Goal: Task Accomplishment & Management: Complete application form

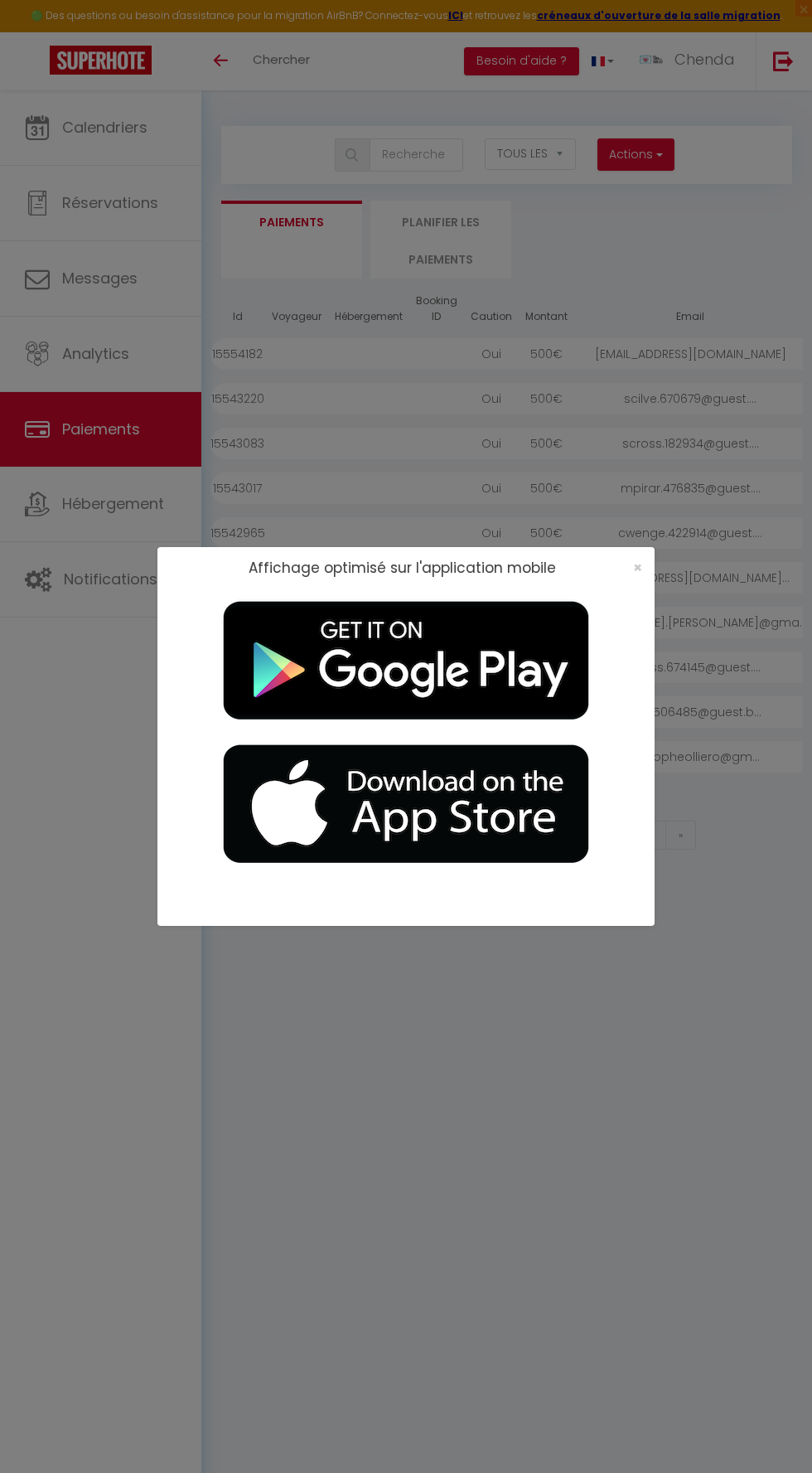
select select "2"
select select "0"
select select
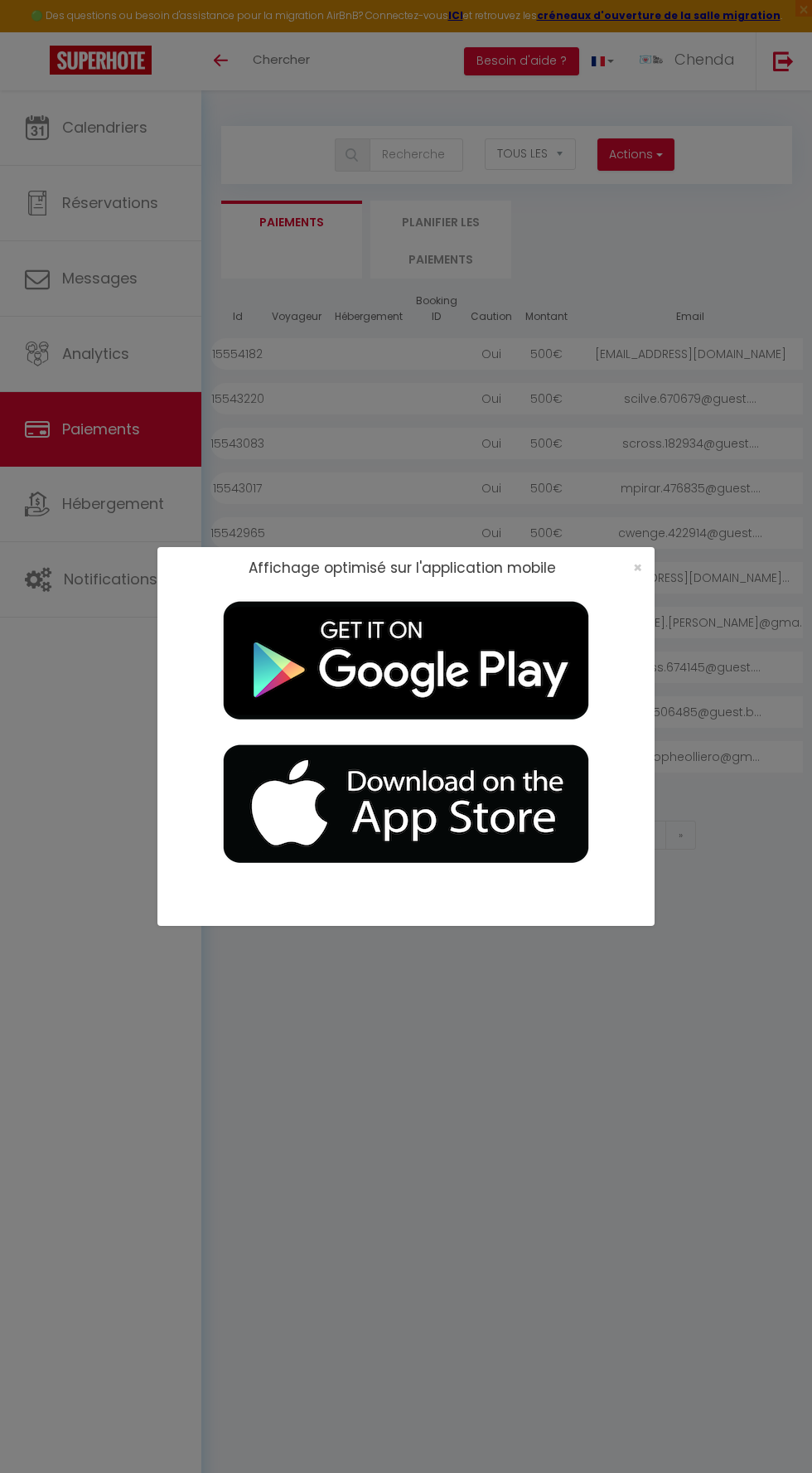
select select
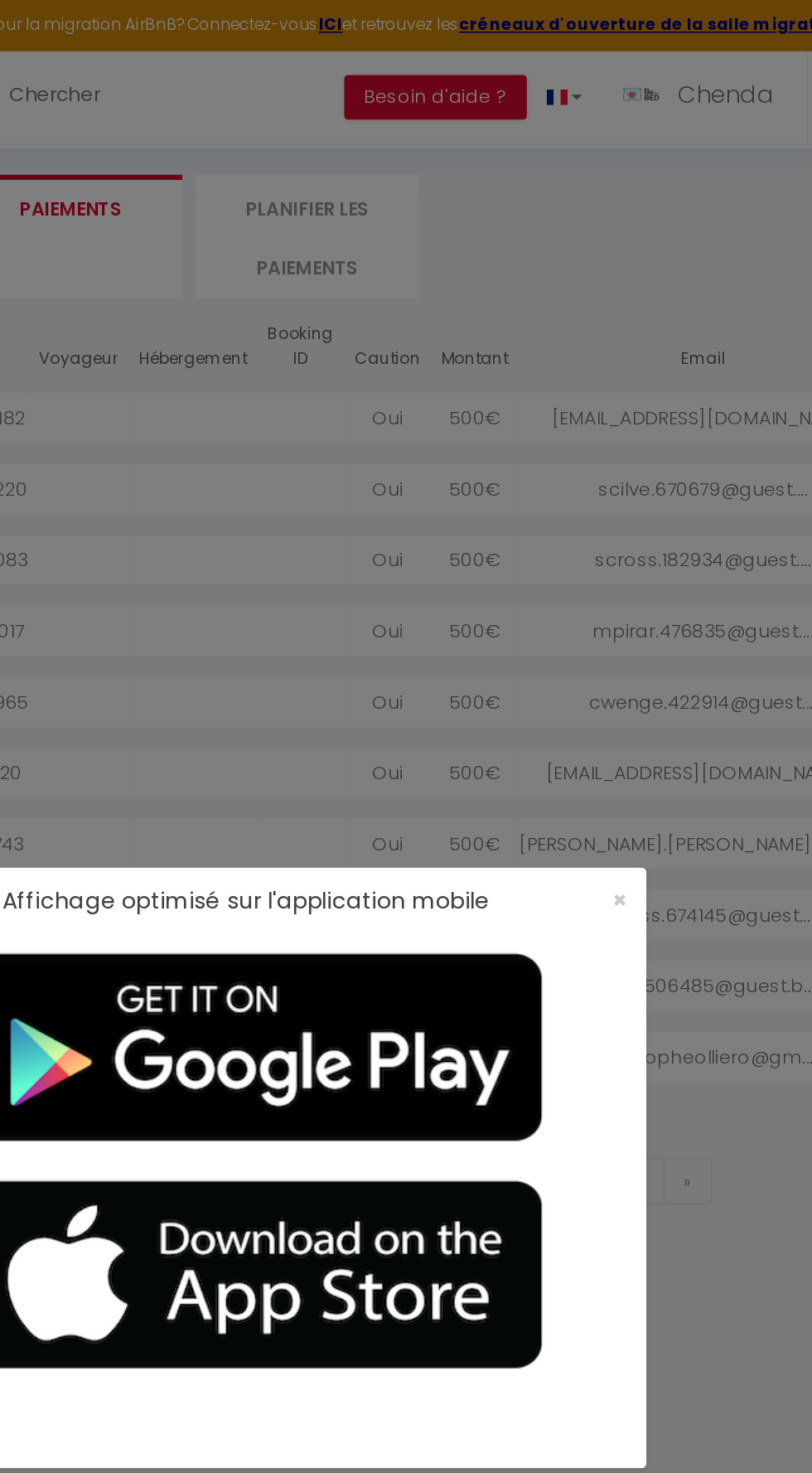
scroll to position [90, 0]
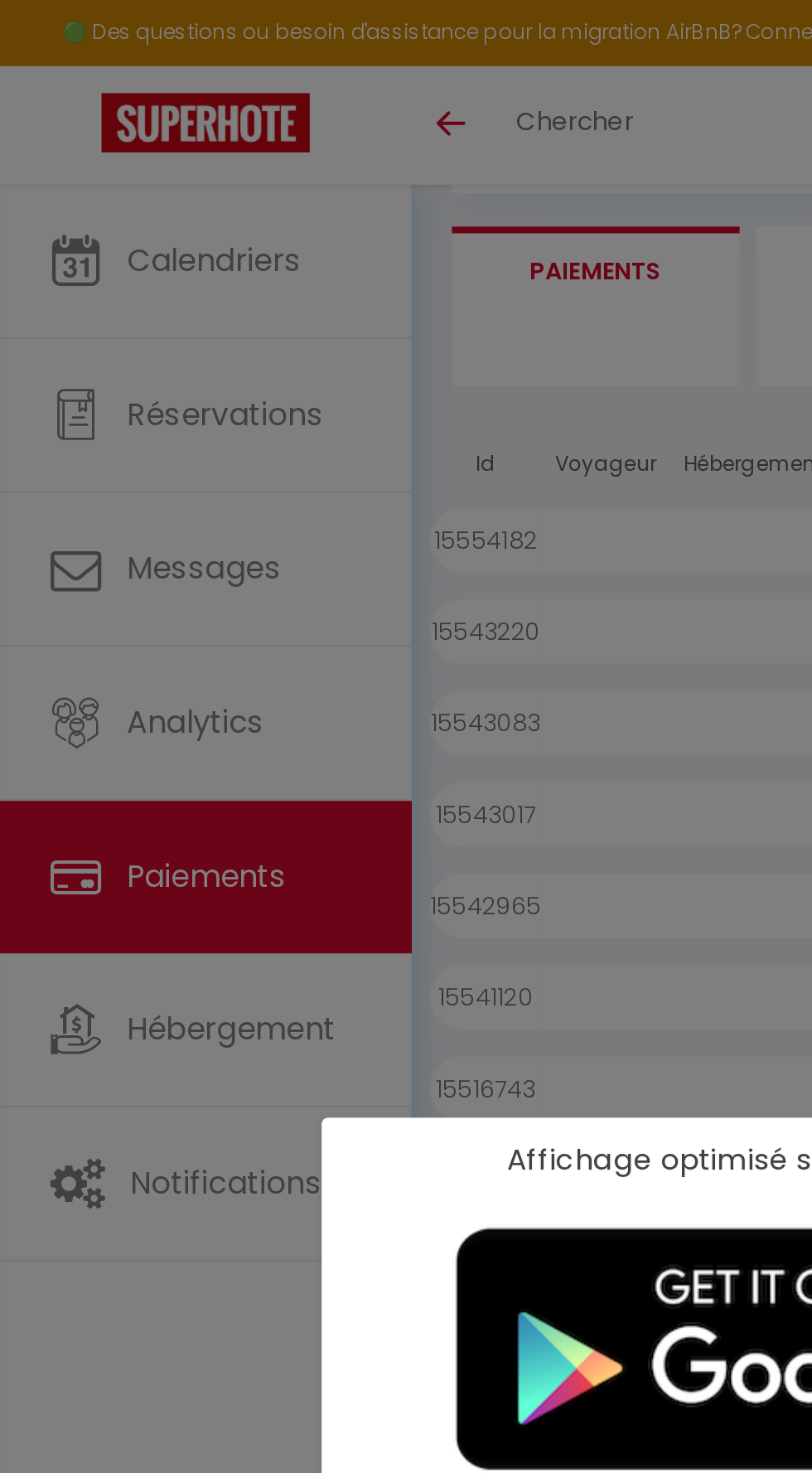
click at [317, 438] on div "Affichage optimisé sur l'application mobile ×" at bounding box center [406, 736] width 497 height 1473
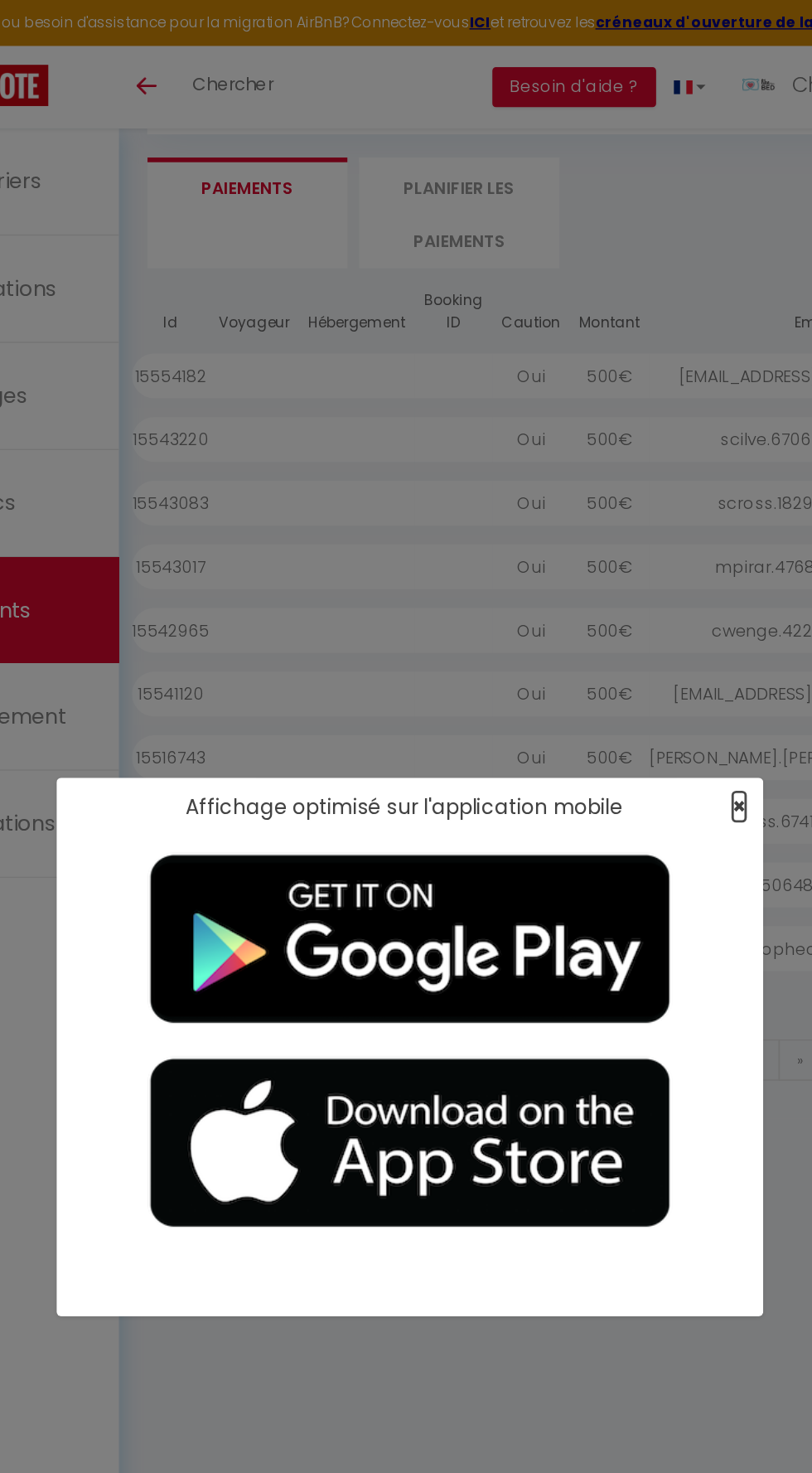
click at [637, 568] on span "×" at bounding box center [637, 567] width 9 height 20
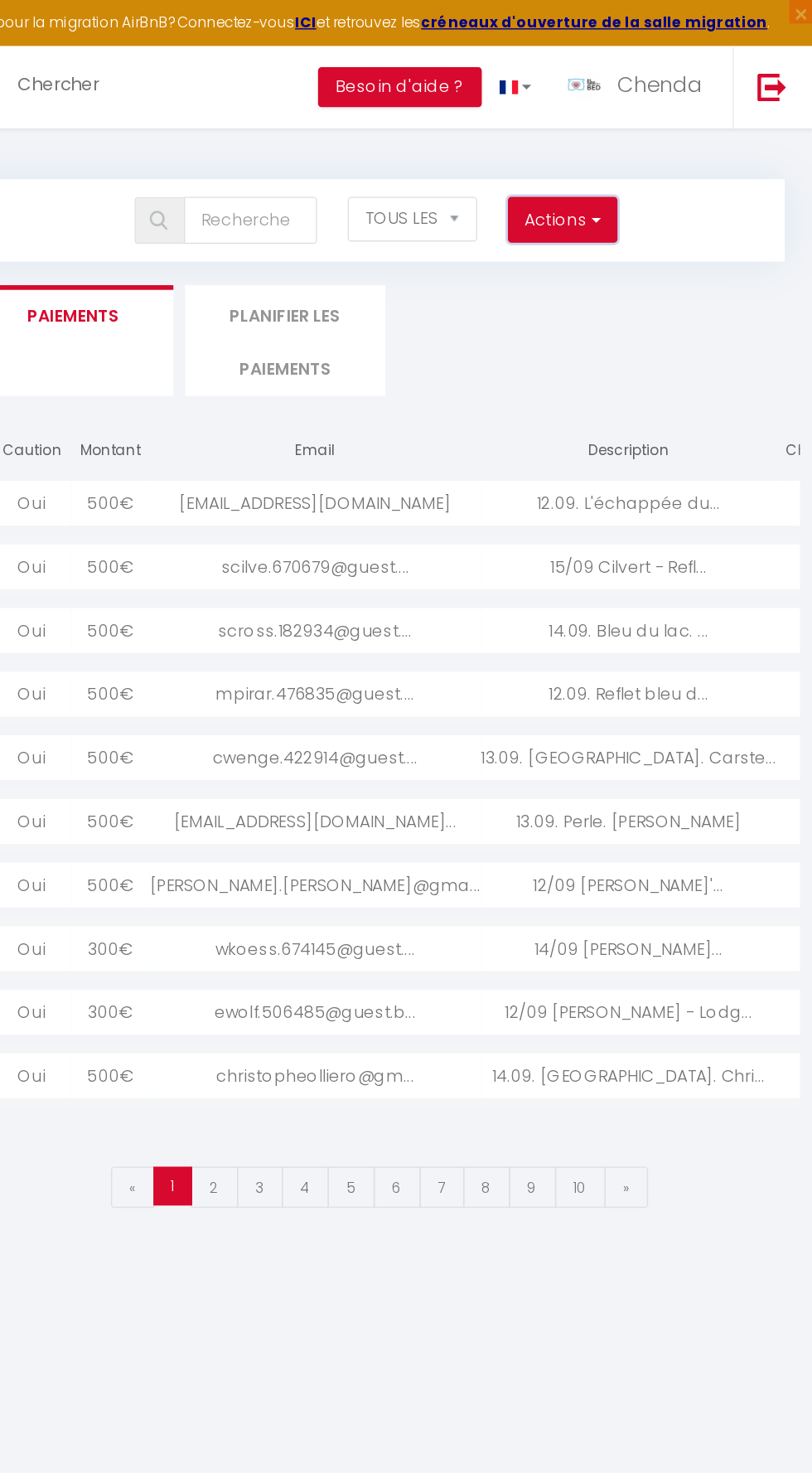
click at [637, 161] on button "Actions" at bounding box center [635, 155] width 76 height 33
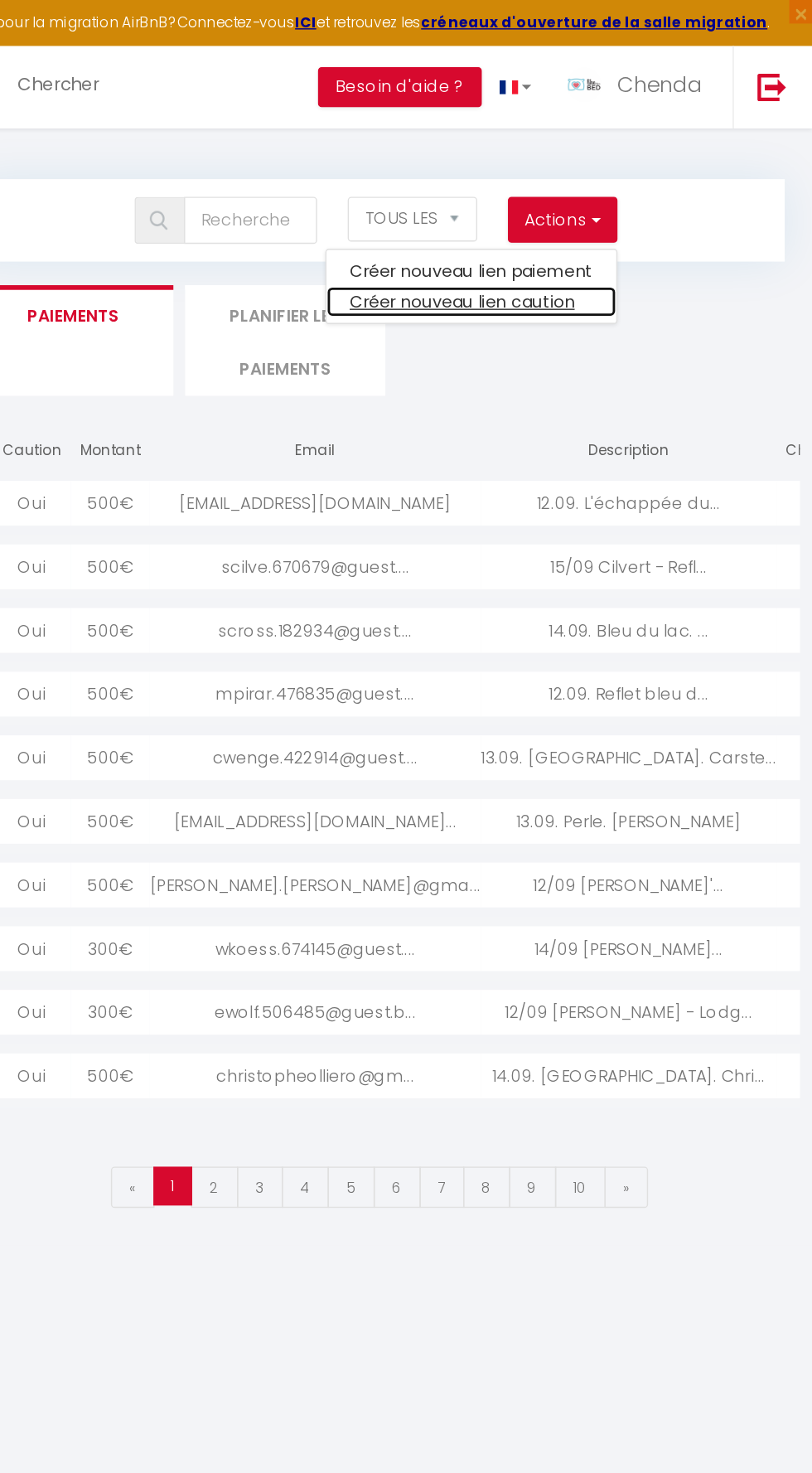
click at [566, 213] on link "Créer nouveau lien caution" at bounding box center [571, 212] width 204 height 21
select select
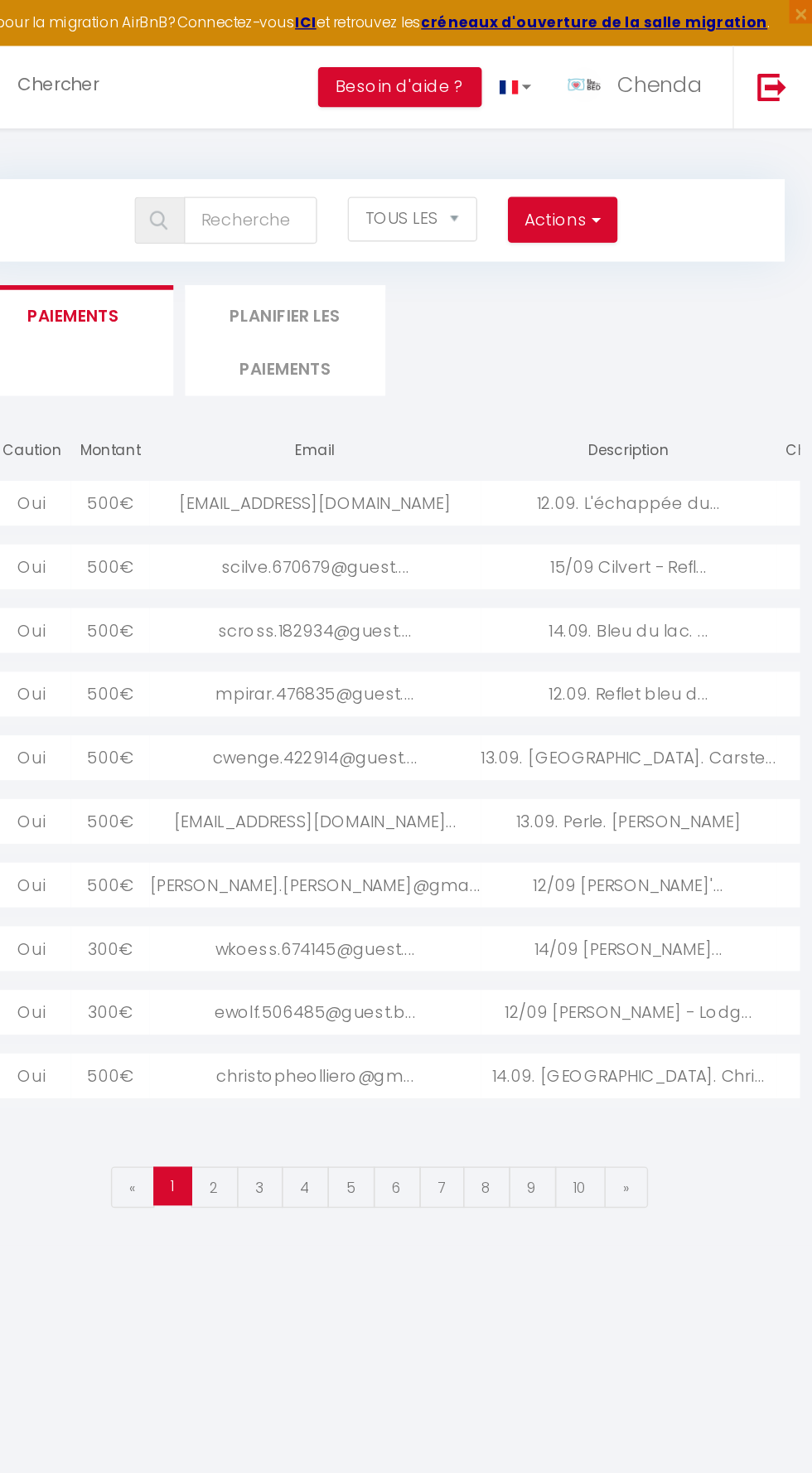
select select "other"
select select "692"
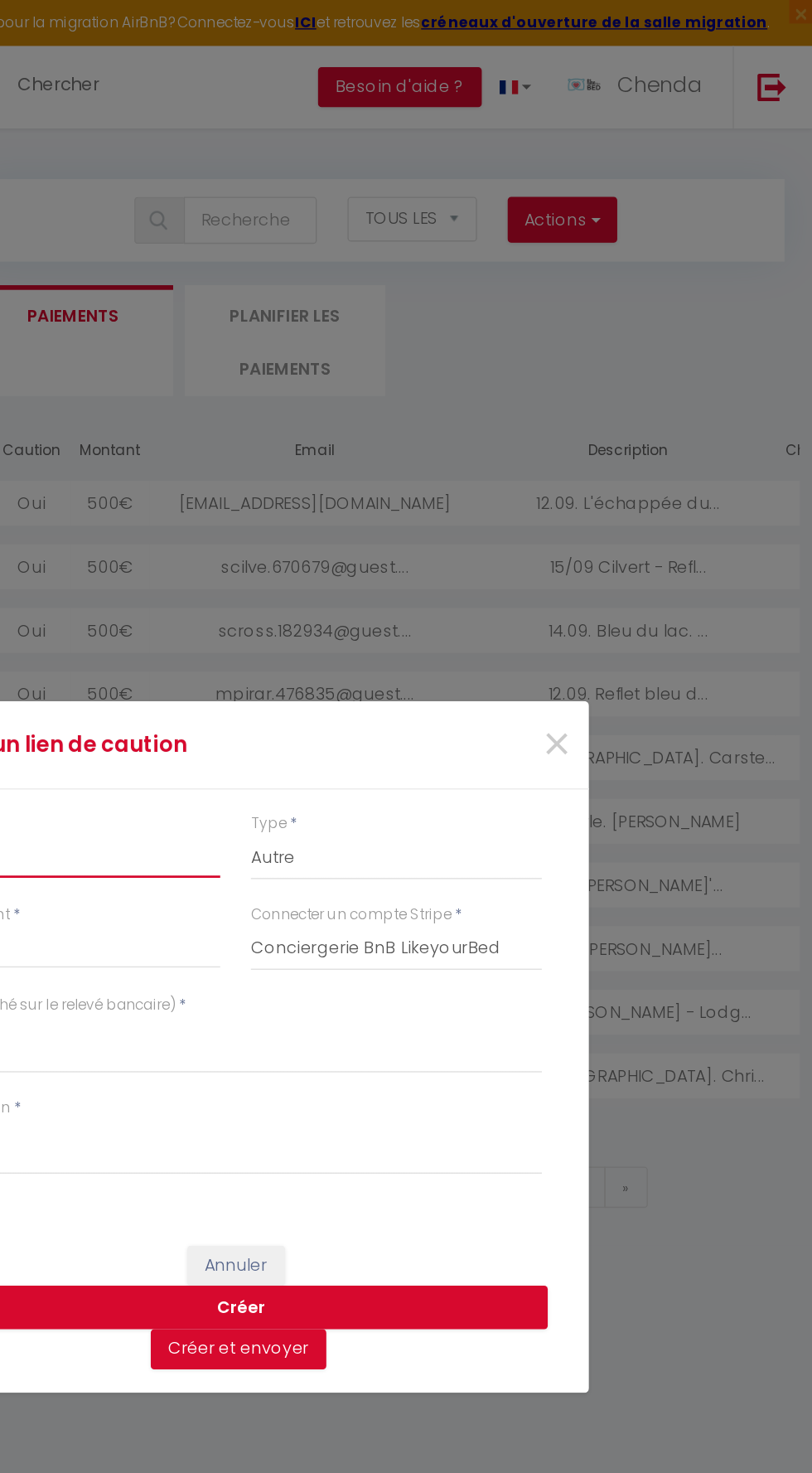
click at [313, 597] on input "Montant" at bounding box center [293, 602] width 205 height 30
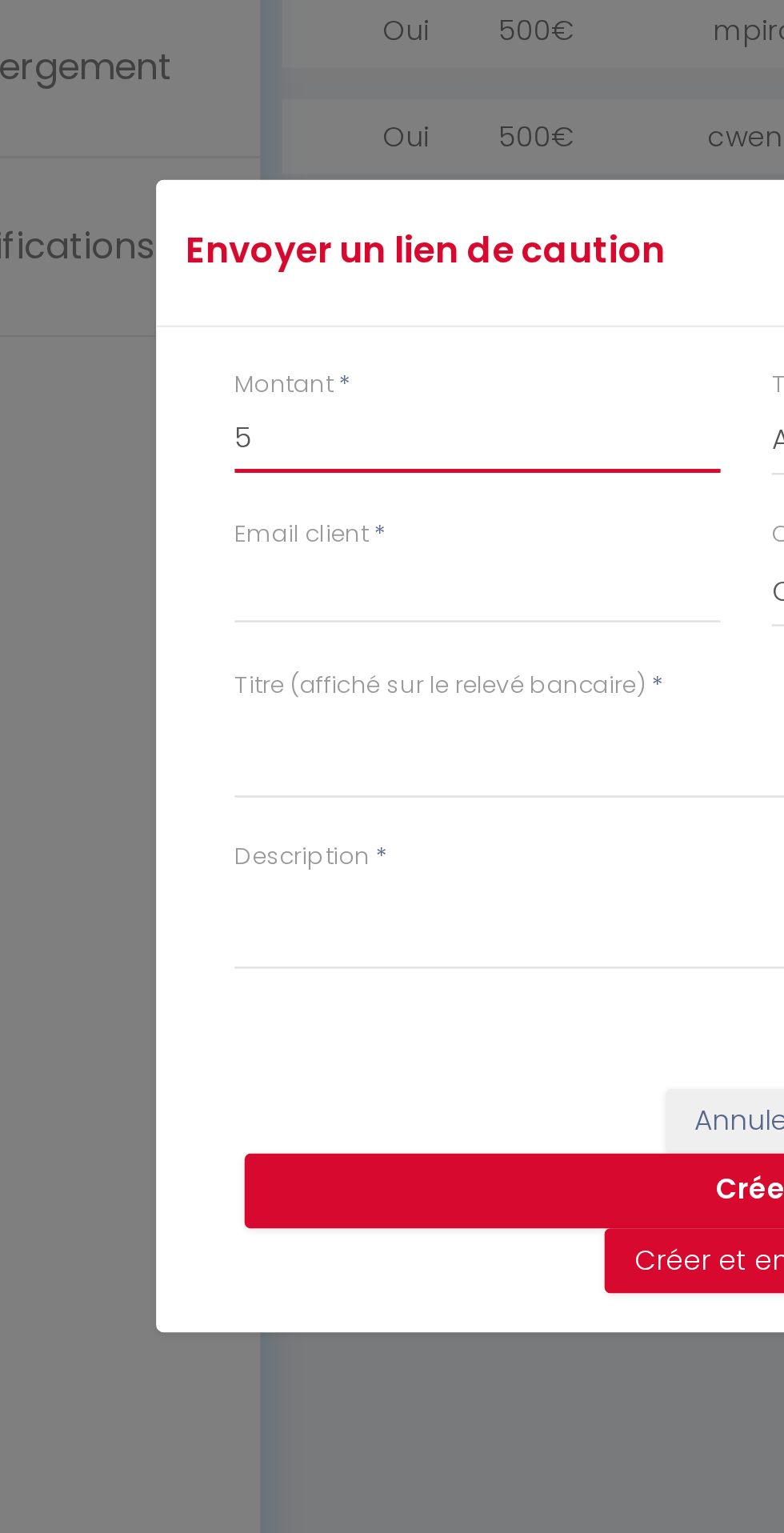
type input "50"
type input "150"
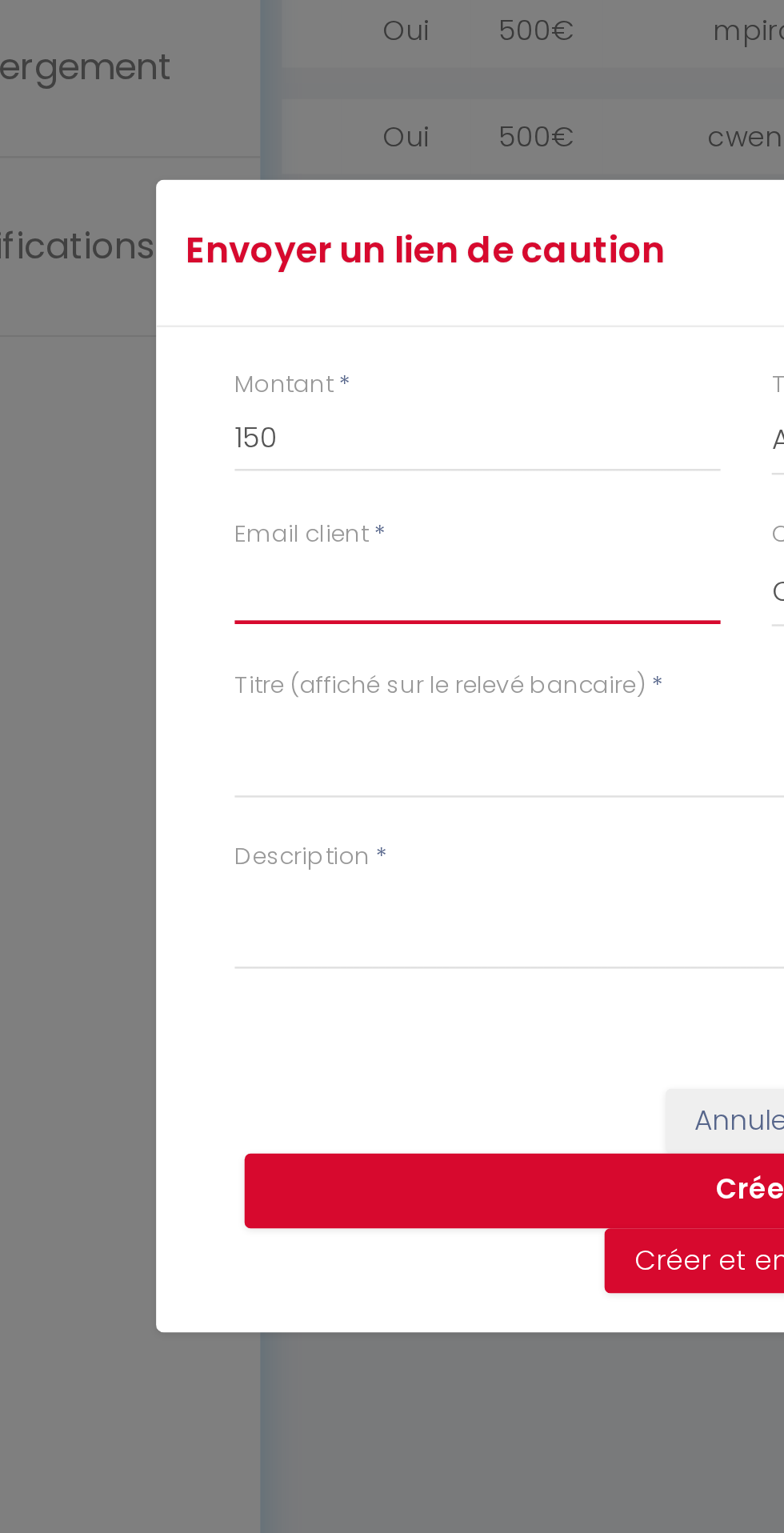
click at [204, 693] on input "Email client" at bounding box center [283, 698] width 198 height 29
type input "[EMAIL_ADDRESS][DOMAIN_NAME]"
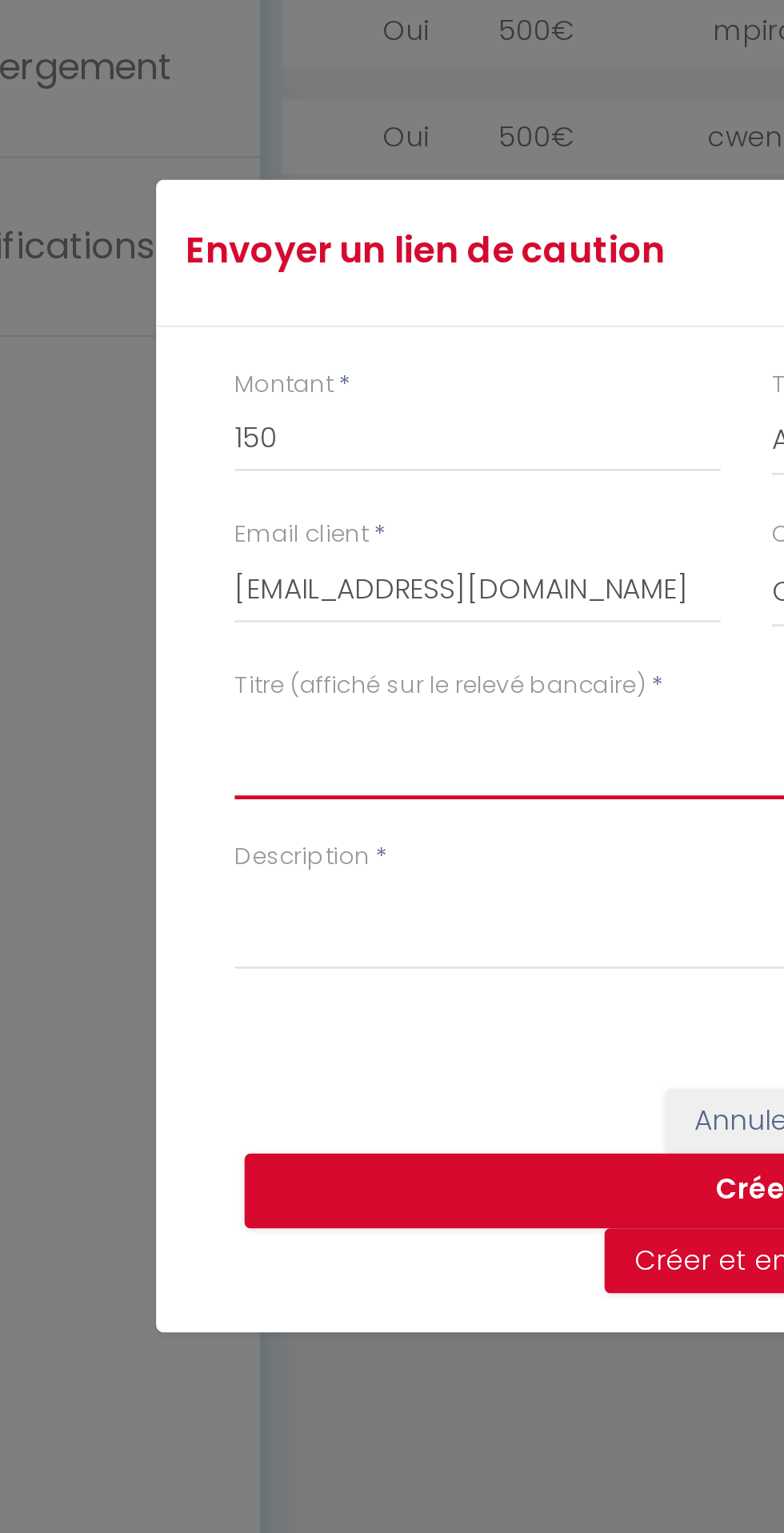
click at [205, 762] on textarea "Titre (affiché sur le relevé bancaire)" at bounding box center [391, 764] width 416 height 38
type textarea "CAUTION - MONT-LAC"
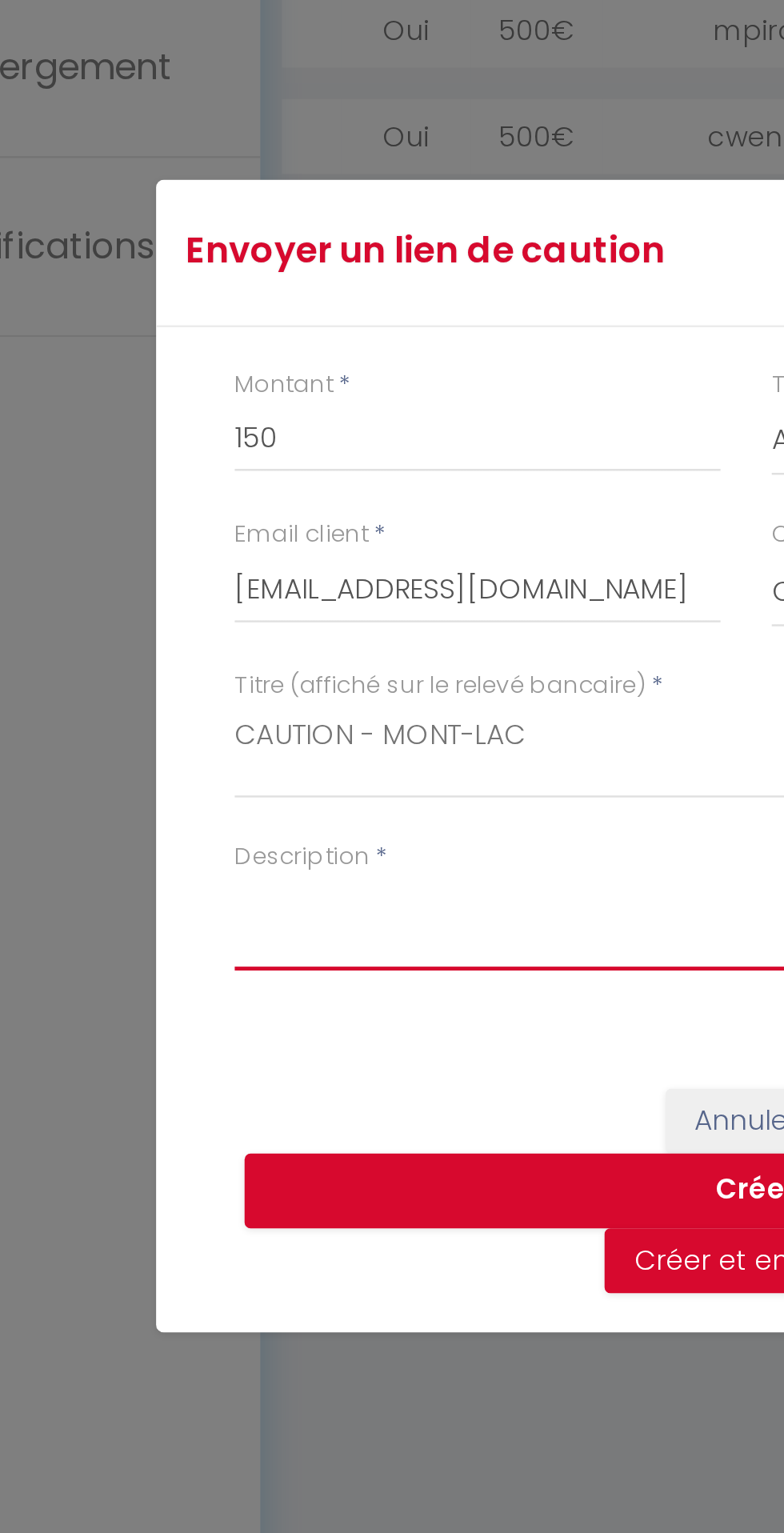
click at [204, 832] on textarea "Description" at bounding box center [391, 834] width 416 height 38
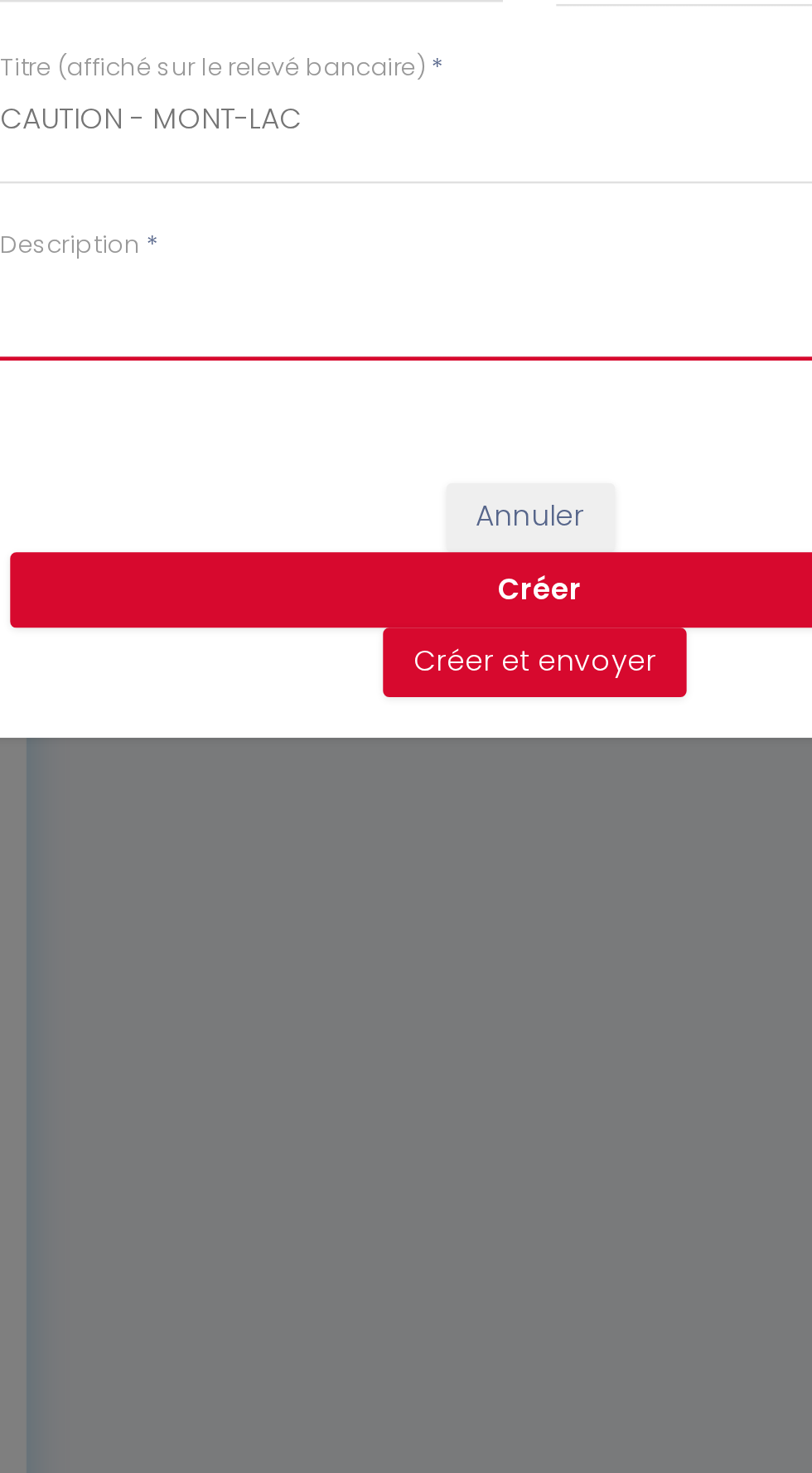
click at [229, 822] on textarea "Description" at bounding box center [405, 806] width 431 height 40
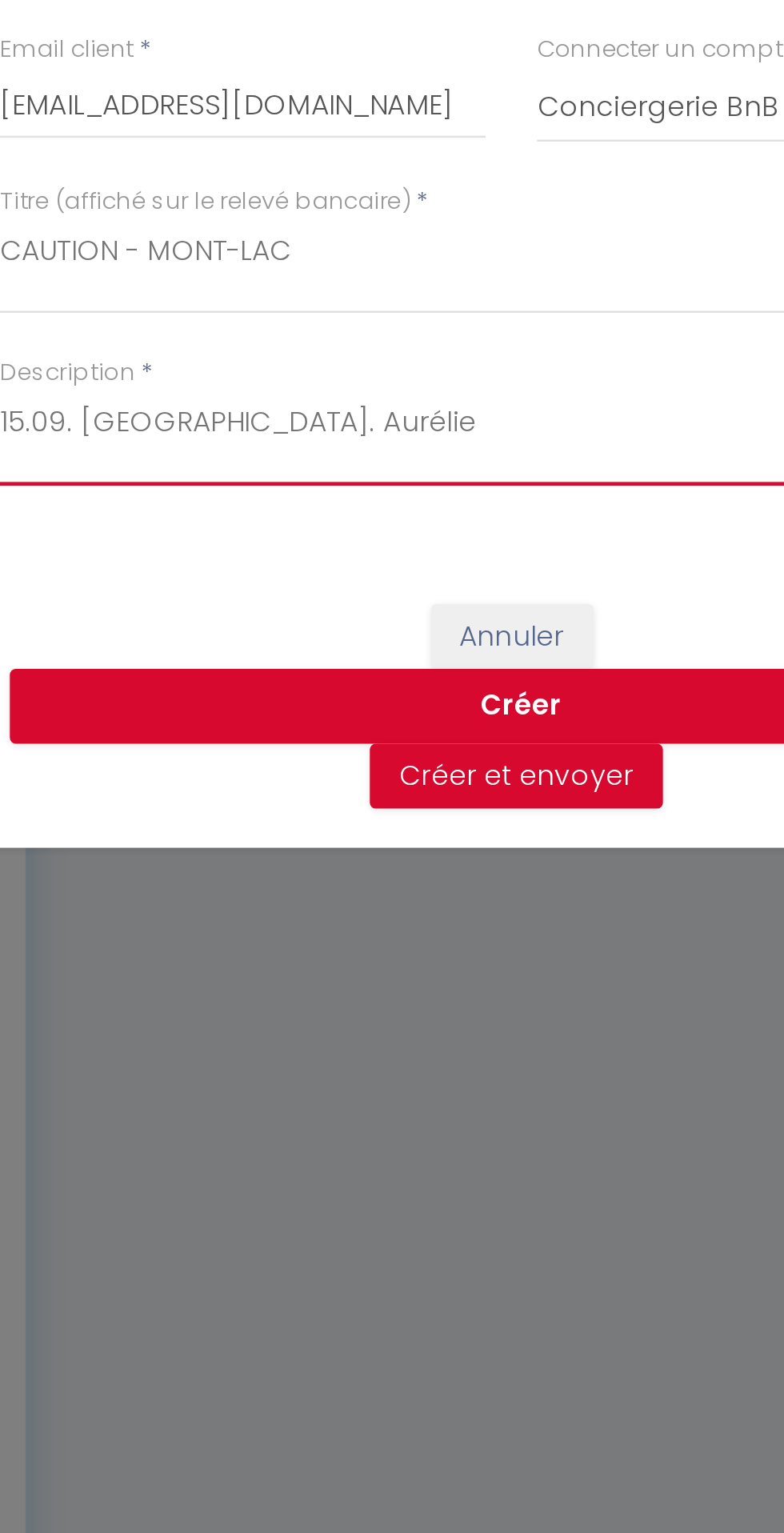
type textarea "15.09. [GEOGRAPHIC_DATA]. Aurélie"
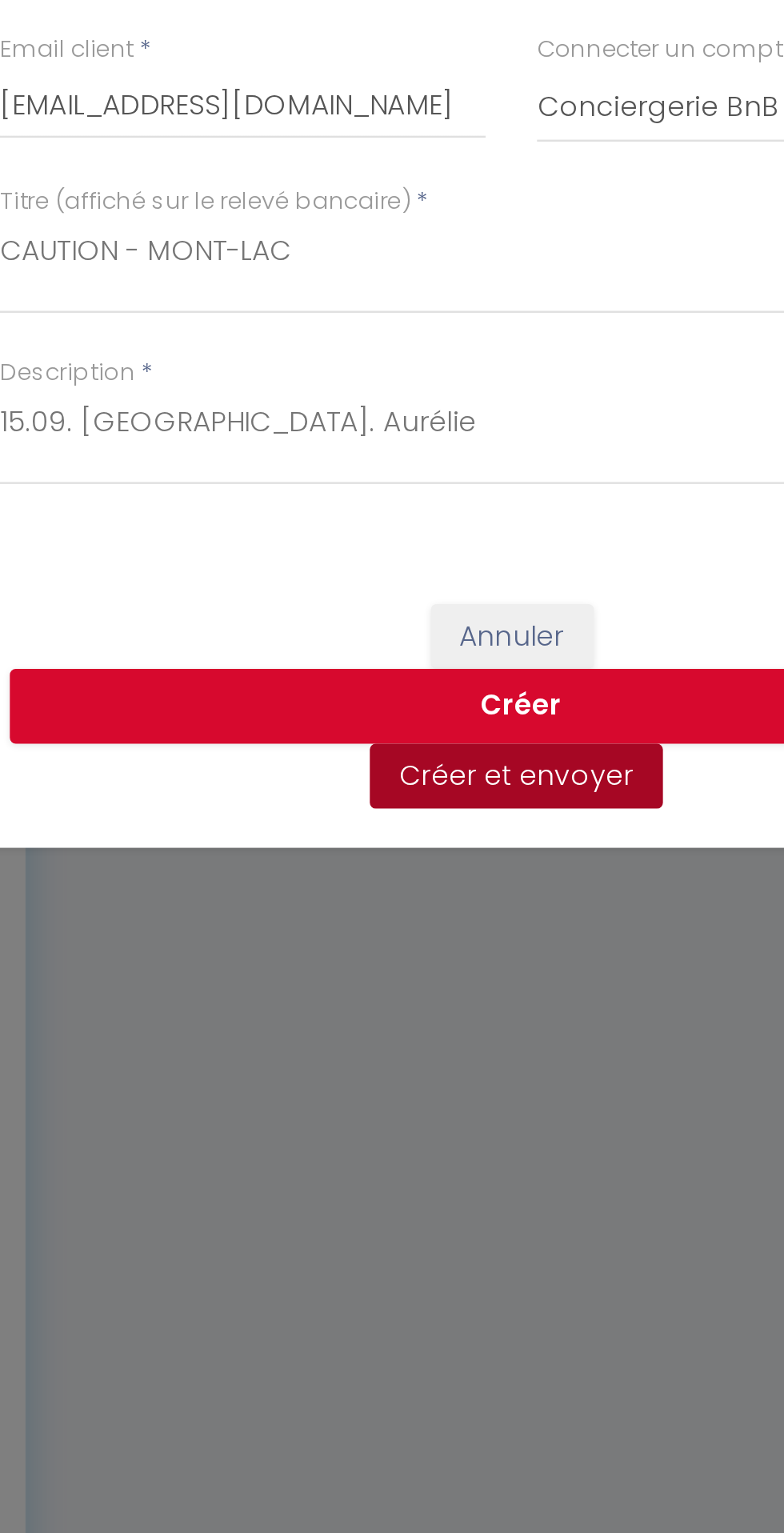
click at [374, 975] on button "Créer et envoyer" at bounding box center [394, 972] width 119 height 27
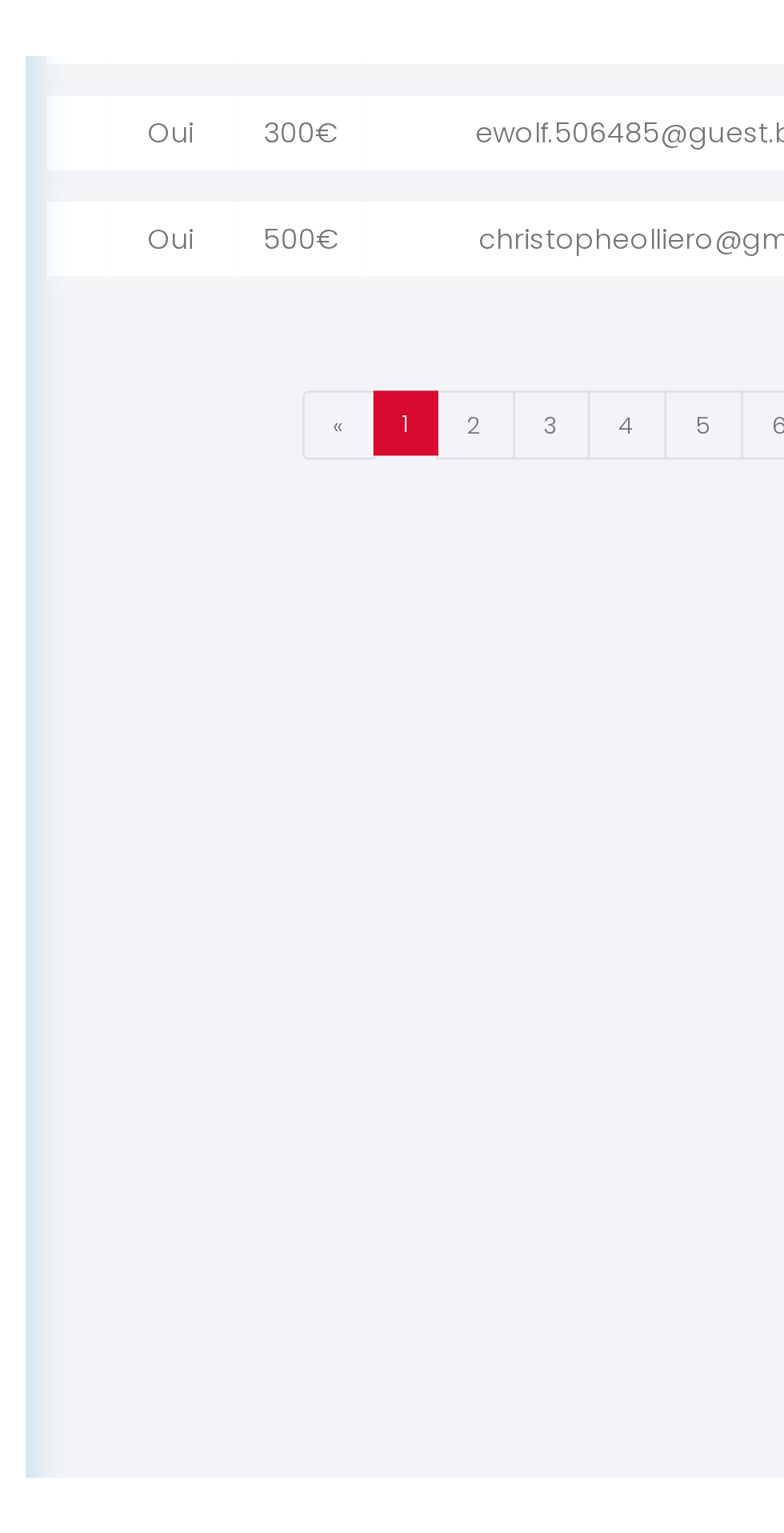
scroll to position [0, 220]
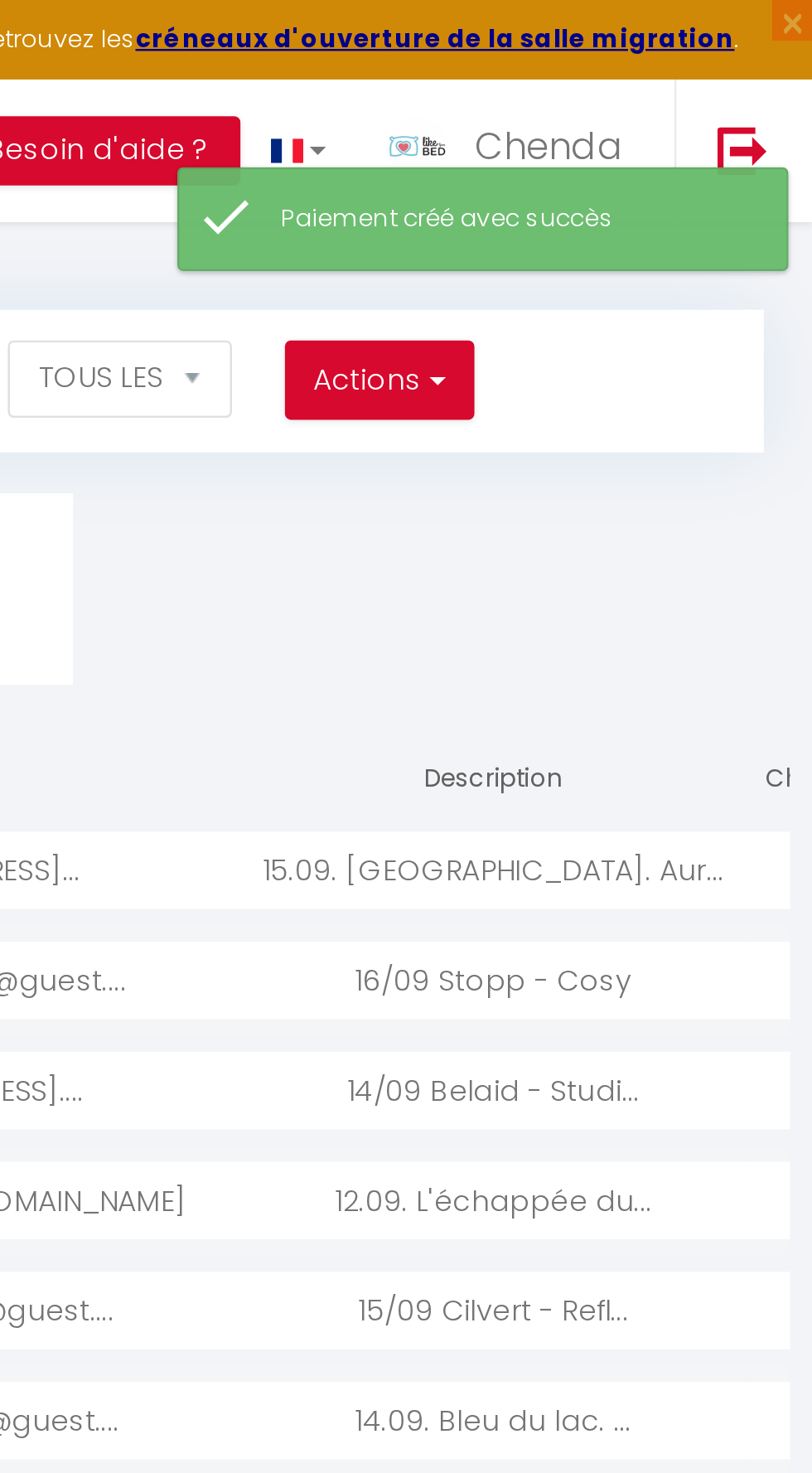
click at [787, 344] on div at bounding box center [814, 354] width 55 height 31
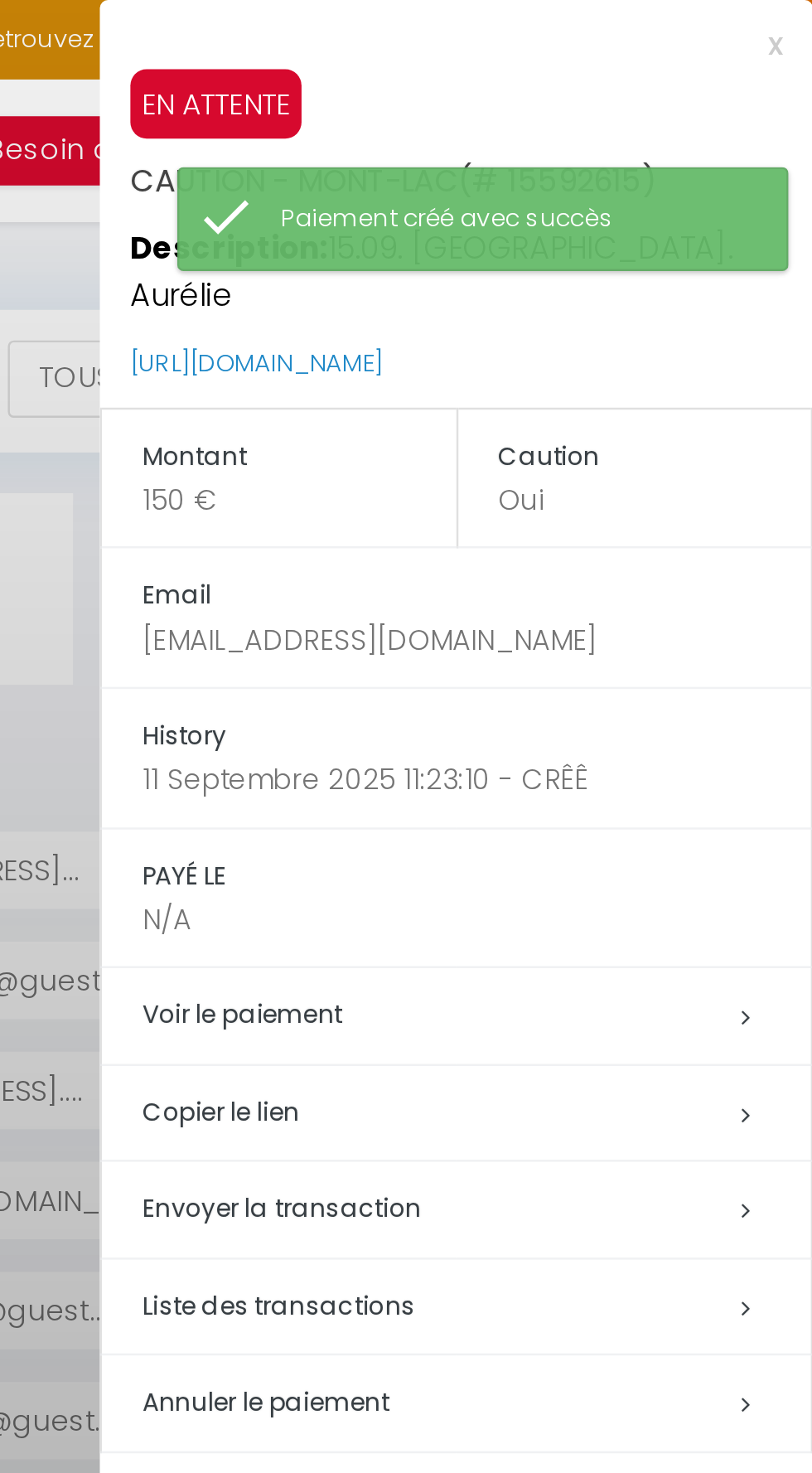
click at [614, 443] on h5 "Copier le lien" at bounding box center [675, 453] width 272 height 19
